Goal: Task Accomplishment & Management: Use online tool/utility

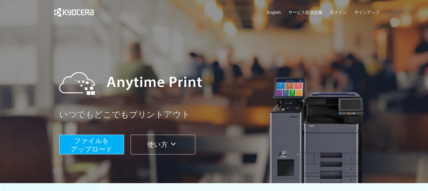
click at [105, 138] on span "ファイルを ​​アップロード" at bounding box center [92, 145] width 42 height 16
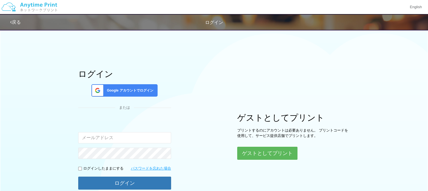
scroll to position [53, 0]
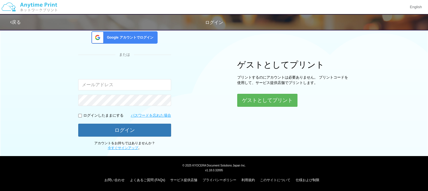
click at [249, 108] on div "ログイン Google アカウントでログイン または 入力されたメールアドレスまたはパスワードが正しくありません。 ログインしたままにする パスワードを忘れた…" at bounding box center [213, 62] width 337 height 177
click at [248, 103] on button "ゲストとしてプリント" at bounding box center [267, 100] width 60 height 12
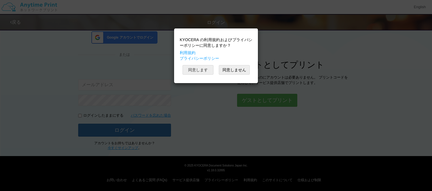
click at [193, 69] on button "同意します" at bounding box center [198, 70] width 31 height 10
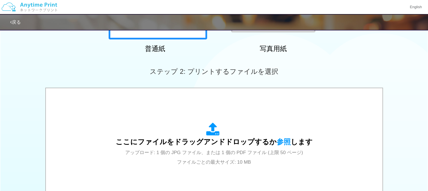
scroll to position [136, 0]
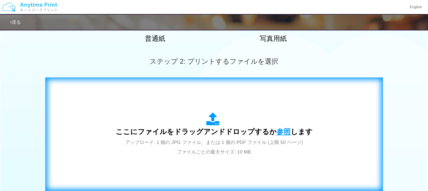
click at [284, 129] on span "参照" at bounding box center [283, 131] width 14 height 8
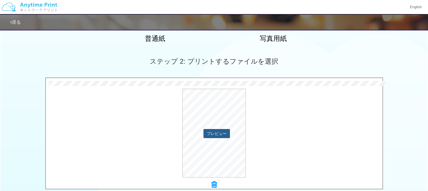
click at [211, 130] on button "プレビュー" at bounding box center [216, 133] width 26 height 9
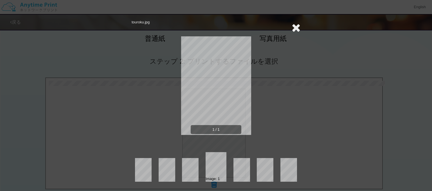
click at [296, 30] on icon at bounding box center [296, 27] width 9 height 11
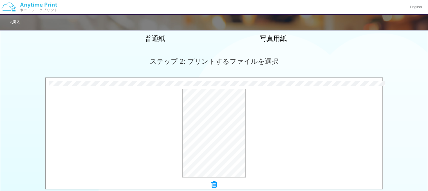
scroll to position [237, 0]
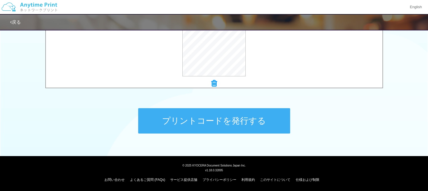
click at [238, 118] on button "プリントコードを発行する" at bounding box center [214, 120] width 152 height 25
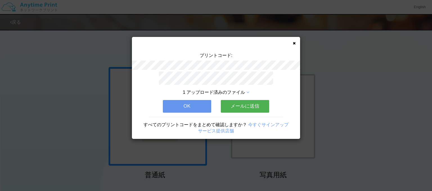
click at [175, 102] on button "OK" at bounding box center [187, 106] width 48 height 12
